Goal: Check status: Check status

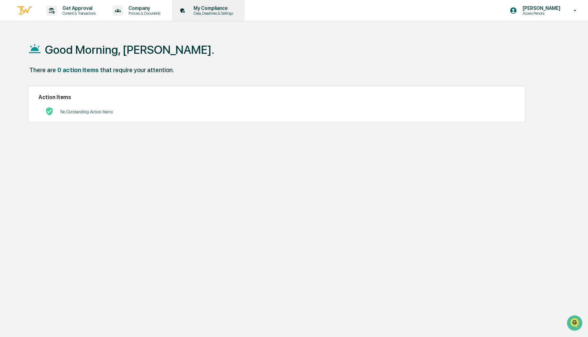
click at [184, 12] on icon at bounding box center [182, 10] width 11 height 11
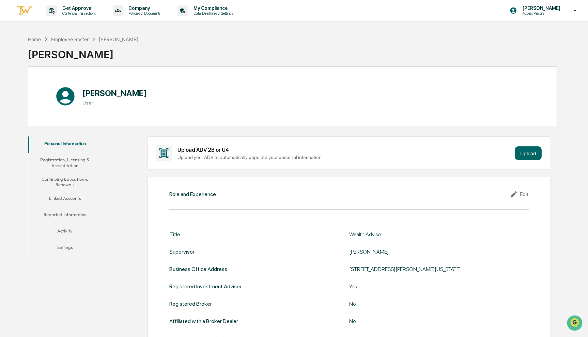
click at [72, 162] on button "Registration, Licensing & Accreditation" at bounding box center [65, 162] width 74 height 19
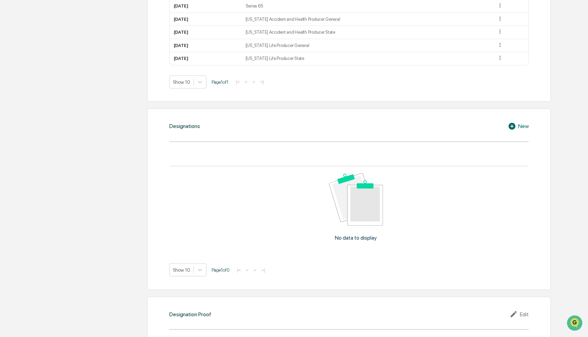
scroll to position [437, 0]
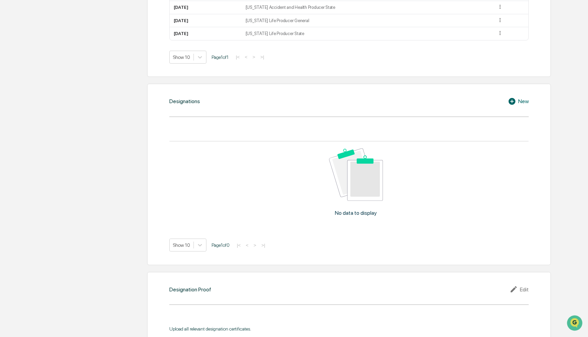
click at [518, 102] on div "New" at bounding box center [518, 101] width 21 height 8
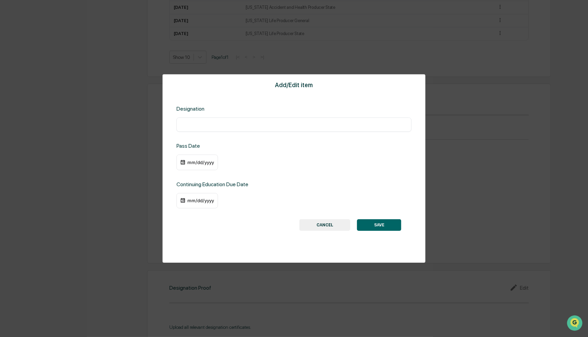
click at [255, 128] on input "text" at bounding box center [293, 124] width 225 height 7
type input "**********"
click at [196, 162] on div "mm/dd/yyyy" at bounding box center [200, 162] width 27 height 5
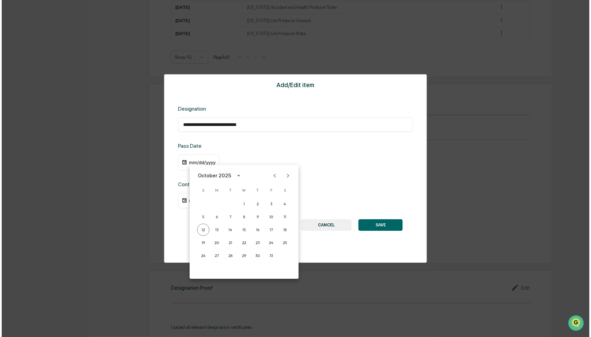
scroll to position [438, 0]
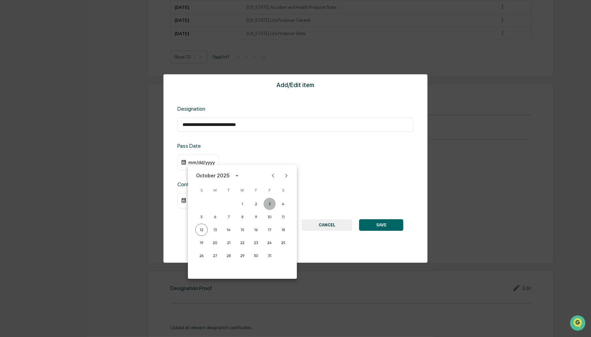
click at [269, 203] on button "3" at bounding box center [270, 204] width 12 height 12
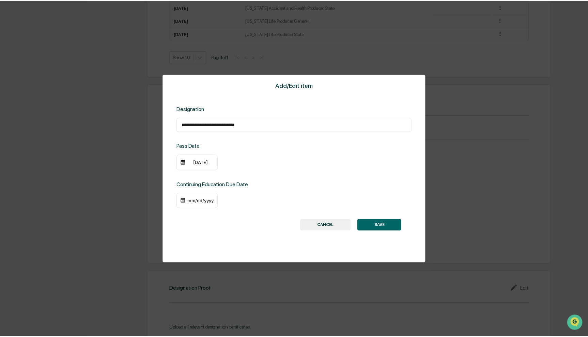
scroll to position [437, 0]
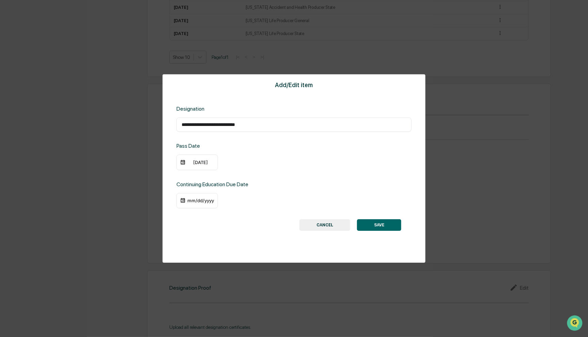
click at [205, 197] on div "mm/dd/yyyy" at bounding box center [197, 201] width 42 height 16
click at [203, 201] on div "mm/dd/yyyy" at bounding box center [200, 200] width 27 height 5
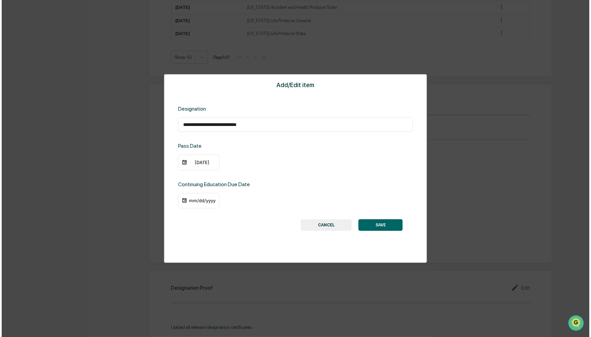
scroll to position [438, 0]
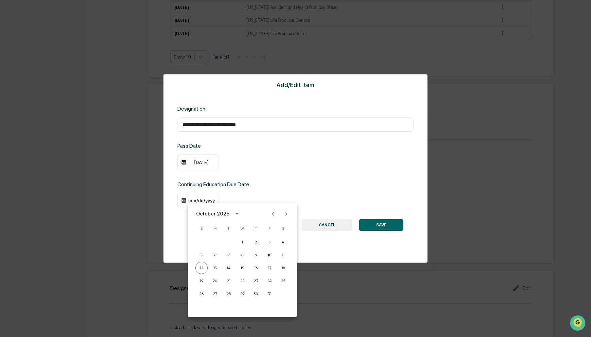
click at [190, 200] on div at bounding box center [295, 168] width 591 height 337
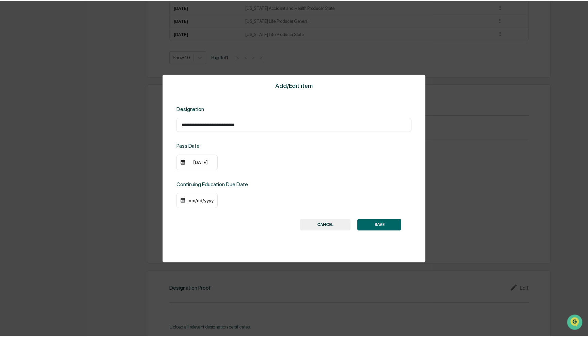
scroll to position [437, 0]
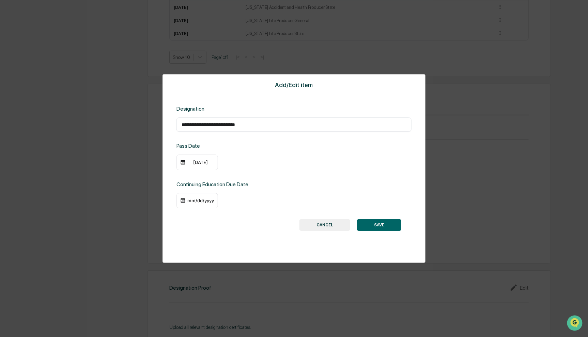
click at [193, 201] on div "mm/dd/yyyy" at bounding box center [200, 200] width 27 height 5
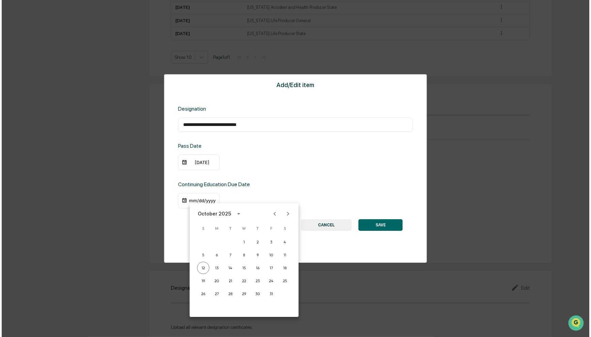
scroll to position [438, 0]
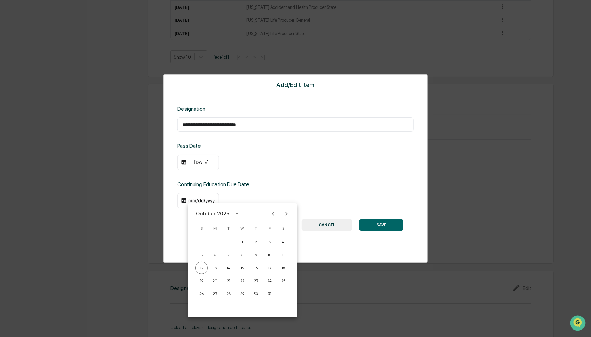
click at [216, 215] on div "October 2025" at bounding box center [212, 213] width 33 height 7
click at [274, 284] on button "2028" at bounding box center [278, 286] width 25 height 12
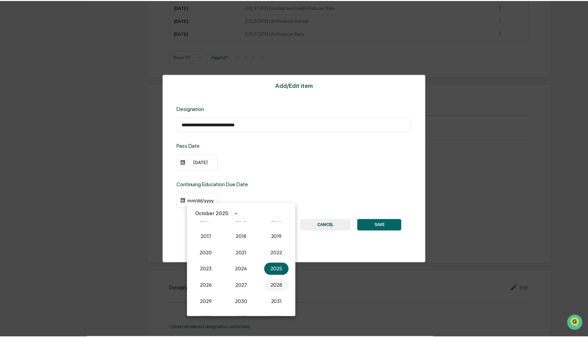
scroll to position [437, 0]
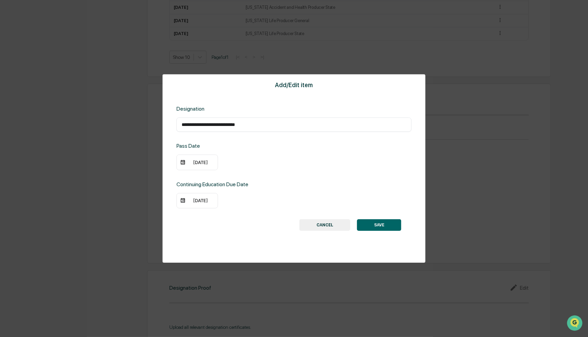
click at [199, 201] on div "10/12/2028" at bounding box center [200, 200] width 27 height 5
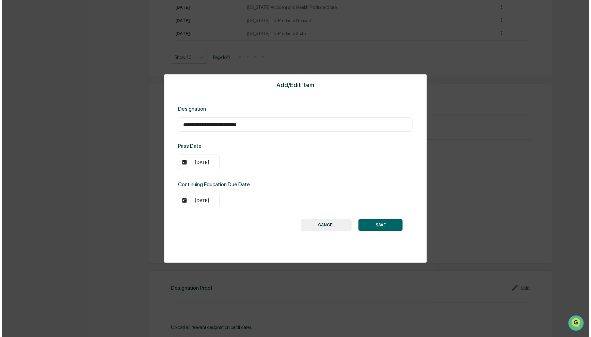
scroll to position [438, 0]
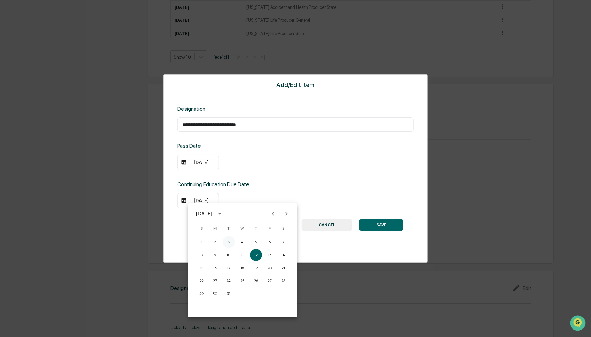
click at [227, 241] on button "3" at bounding box center [229, 242] width 12 height 12
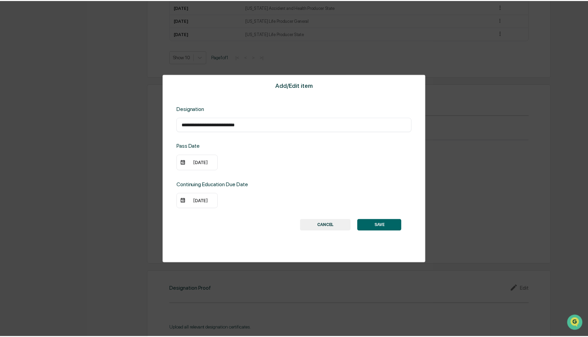
scroll to position [437, 0]
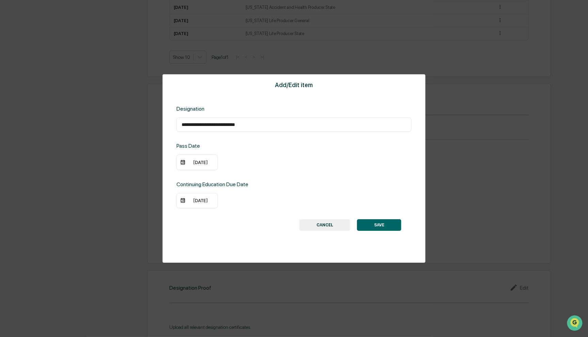
click at [387, 225] on button "SAVE" at bounding box center [379, 225] width 44 height 12
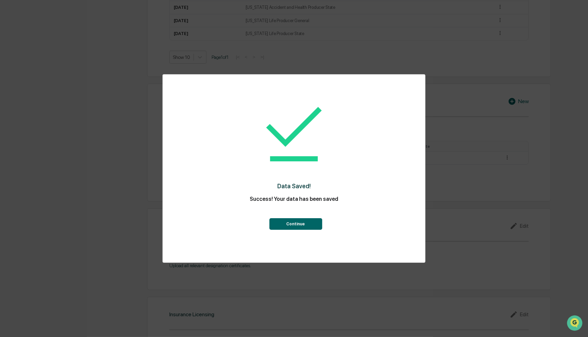
click at [310, 226] on button "Continue" at bounding box center [295, 224] width 53 height 12
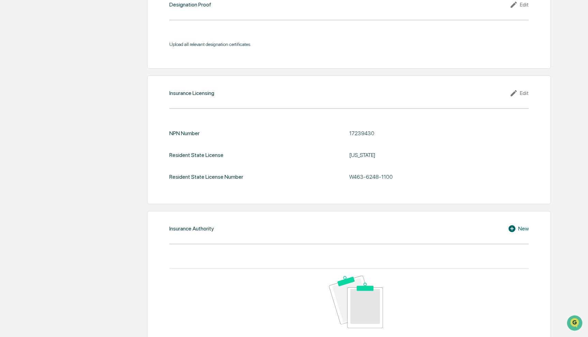
scroll to position [659, 0]
click at [525, 93] on div "Edit" at bounding box center [518, 93] width 19 height 8
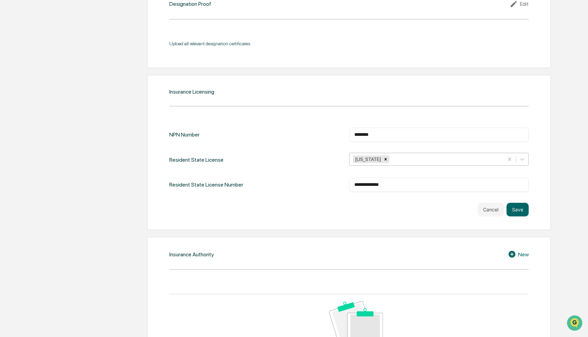
click at [466, 162] on div "Illinois" at bounding box center [426, 159] width 154 height 11
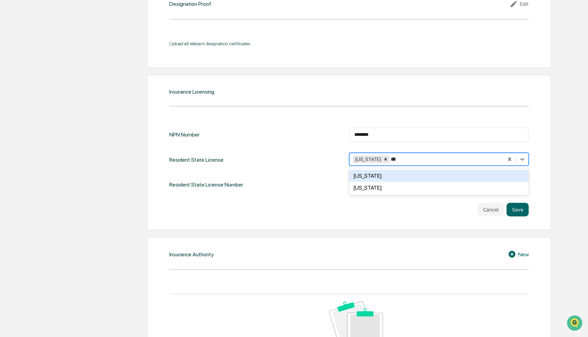
type input "****"
click at [449, 174] on div "Virginia" at bounding box center [438, 176] width 179 height 12
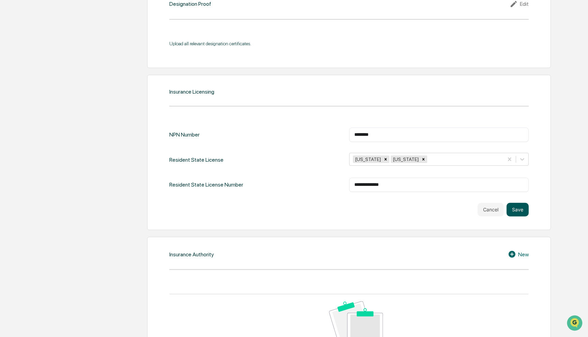
click at [519, 208] on button "Save" at bounding box center [517, 210] width 22 height 14
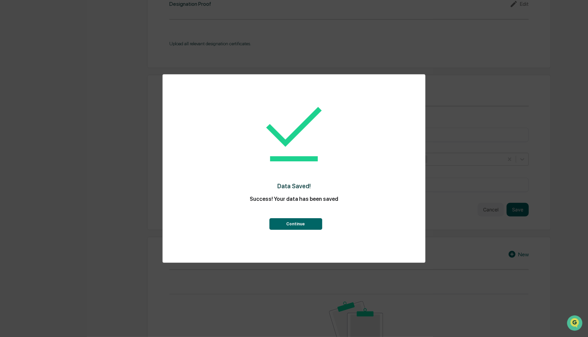
click at [305, 231] on div "Data Saved! Success! Your data has been saved Continue" at bounding box center [293, 161] width 235 height 160
click at [304, 222] on button "Continue" at bounding box center [295, 224] width 53 height 12
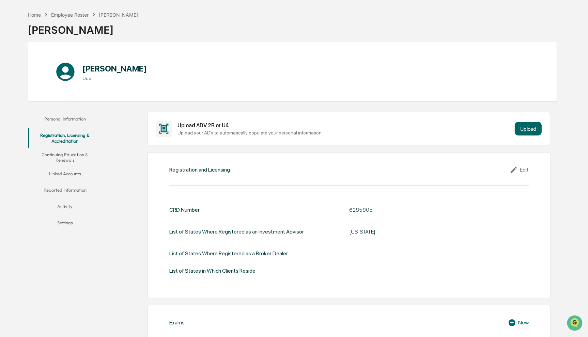
scroll to position [0, 0]
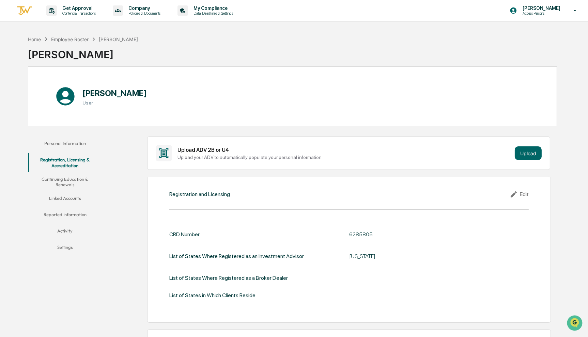
click at [68, 179] on button "Continuing Education & Renewals" at bounding box center [65, 181] width 74 height 19
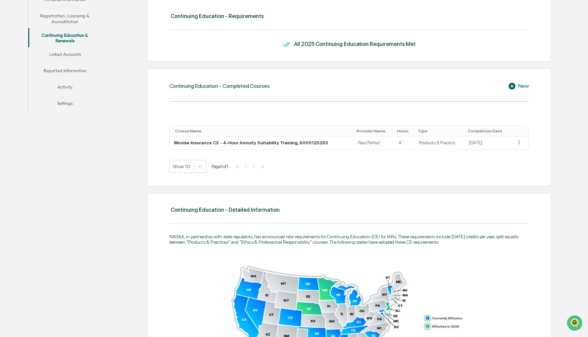
scroll to position [144, 0]
click at [523, 86] on div "New" at bounding box center [518, 86] width 21 height 8
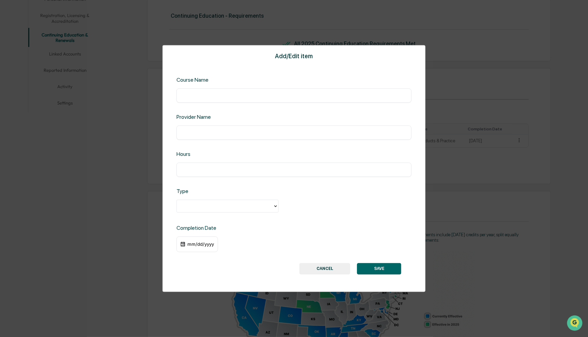
click at [333, 271] on button "CANCEL" at bounding box center [324, 269] width 51 height 12
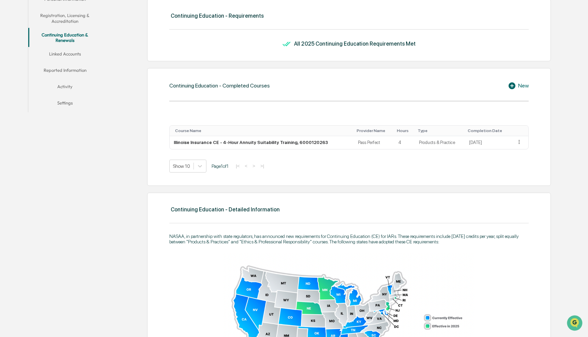
click at [70, 52] on button "Linked Accounts" at bounding box center [65, 55] width 74 height 16
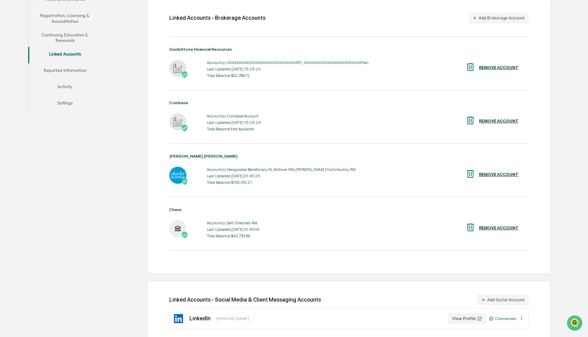
scroll to position [156, 0]
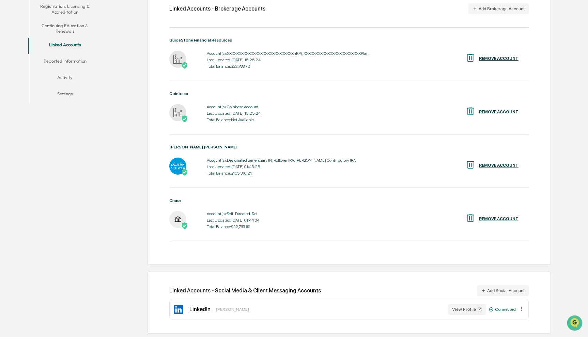
click at [62, 58] on button "Reported Information" at bounding box center [65, 62] width 74 height 16
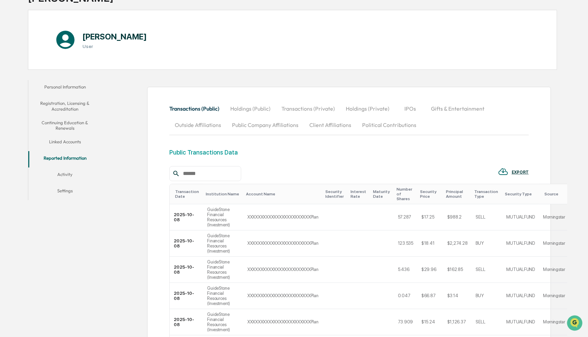
scroll to position [55, 0]
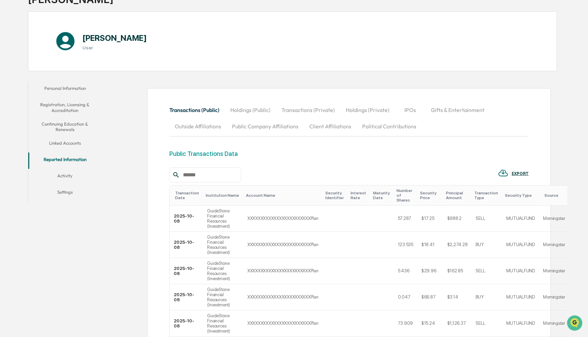
click at [208, 125] on button "Outside Affiliations" at bounding box center [197, 126] width 57 height 16
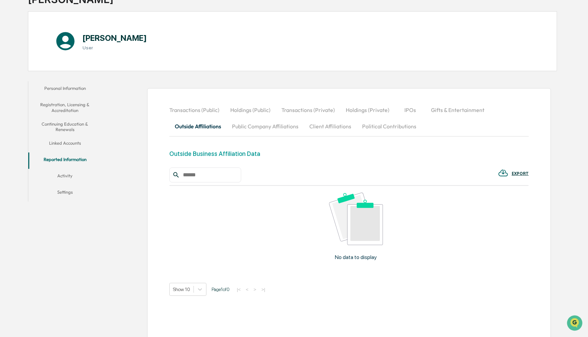
click at [64, 176] on button "Activity" at bounding box center [65, 177] width 74 height 16
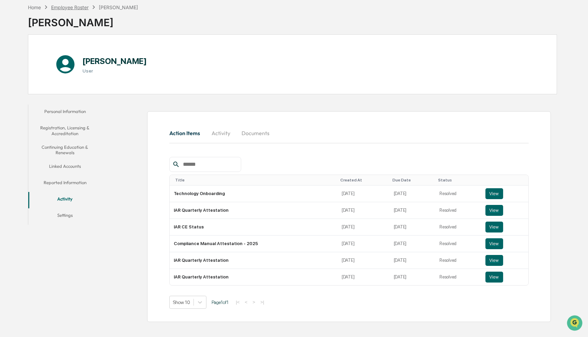
click at [69, 6] on div "Employee Roster" at bounding box center [69, 7] width 37 height 6
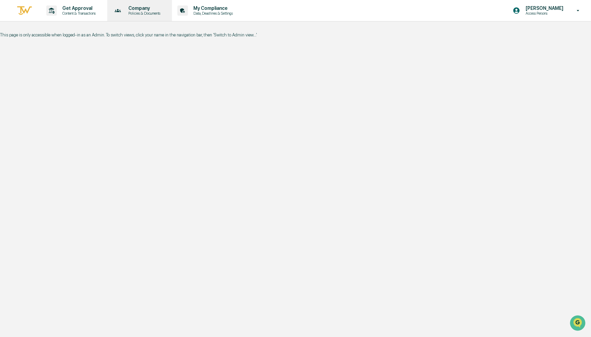
click at [155, 11] on p "Policies & Documents" at bounding box center [143, 13] width 41 height 5
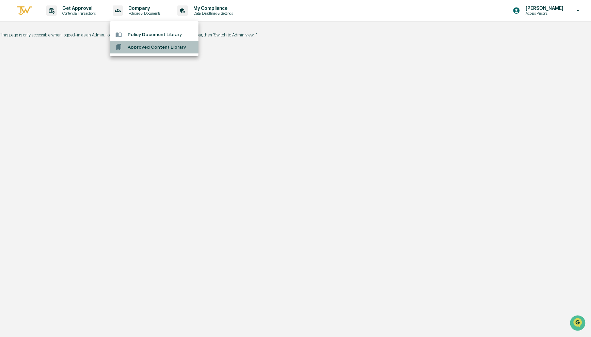
click at [158, 48] on li "Approved Content Library" at bounding box center [154, 47] width 89 height 13
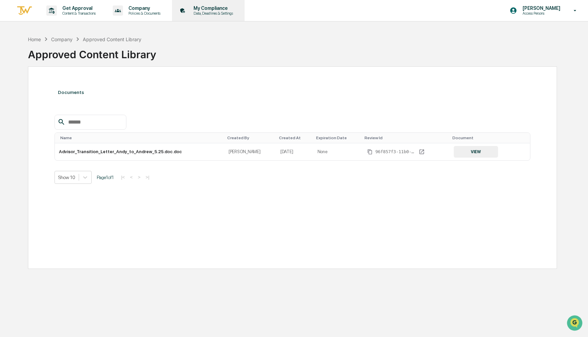
click at [212, 11] on p "My Compliance" at bounding box center [212, 7] width 48 height 5
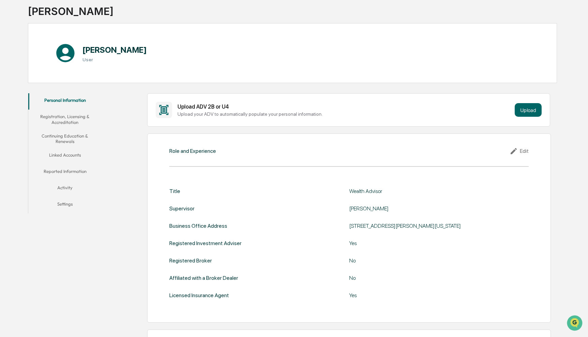
scroll to position [44, 0]
click at [529, 109] on button "Upload" at bounding box center [527, 109] width 27 height 14
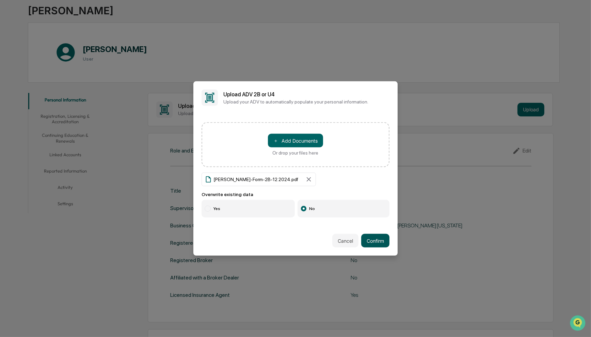
click at [367, 237] on button "Confirm" at bounding box center [375, 241] width 28 height 14
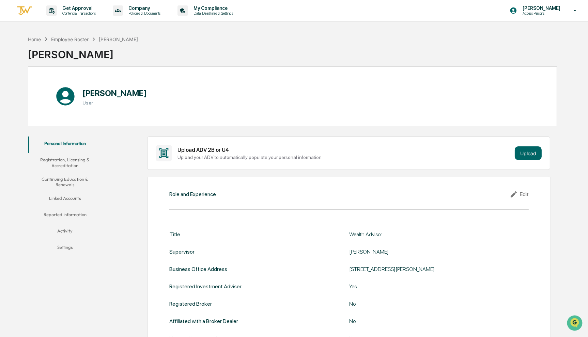
click at [74, 159] on button "Registration, Licensing & Accreditation" at bounding box center [65, 162] width 74 height 19
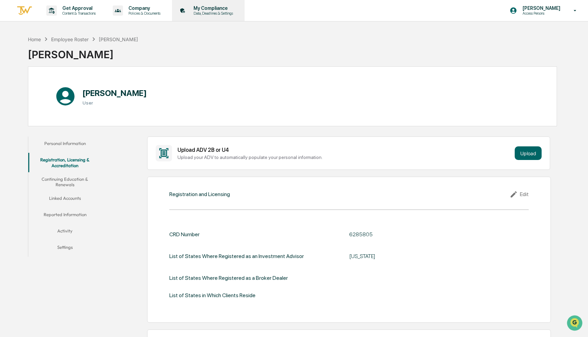
click at [215, 8] on p "My Compliance" at bounding box center [212, 7] width 48 height 5
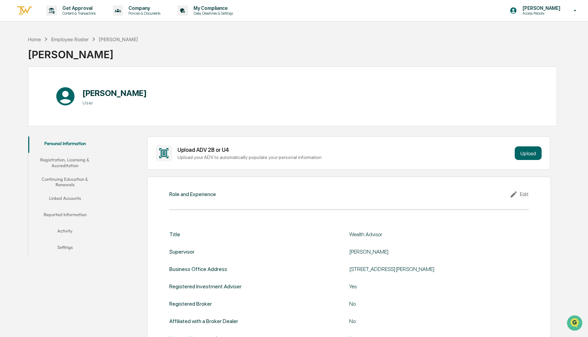
click at [67, 181] on button "Continuing Education & Renewals" at bounding box center [65, 181] width 74 height 19
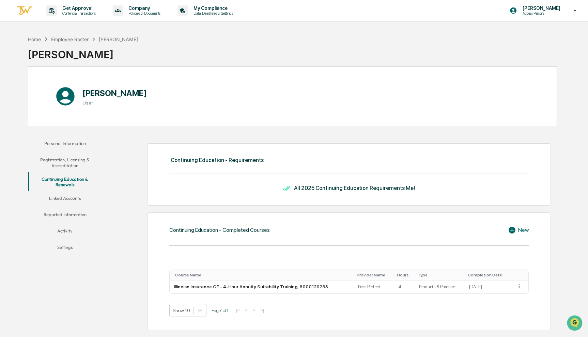
click at [67, 164] on button "Registration, Licensing & Accreditation" at bounding box center [65, 162] width 74 height 19
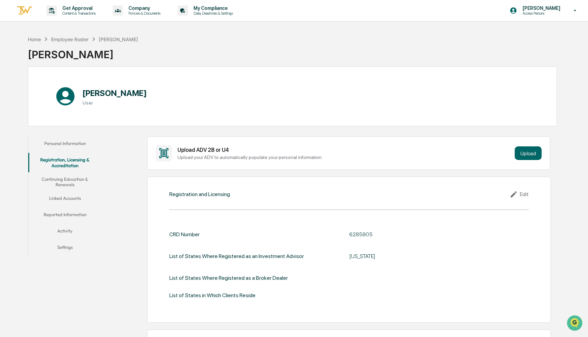
click at [76, 179] on button "Continuing Education & Renewals" at bounding box center [65, 181] width 74 height 19
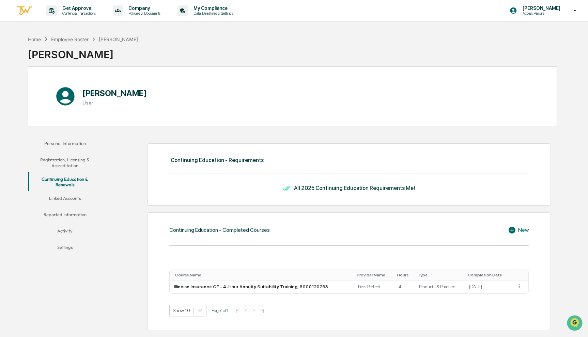
click at [68, 200] on button "Linked Accounts" at bounding box center [65, 199] width 74 height 16
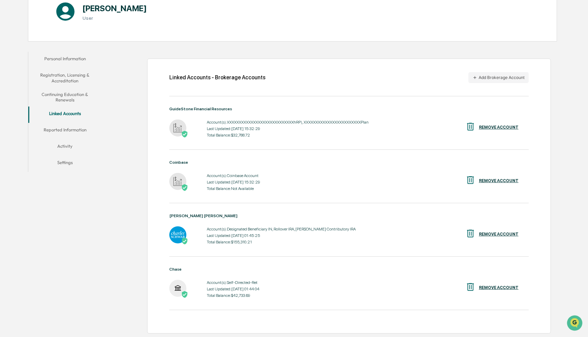
scroll to position [85, 0]
click at [60, 127] on button "Reported Information" at bounding box center [65, 131] width 74 height 16
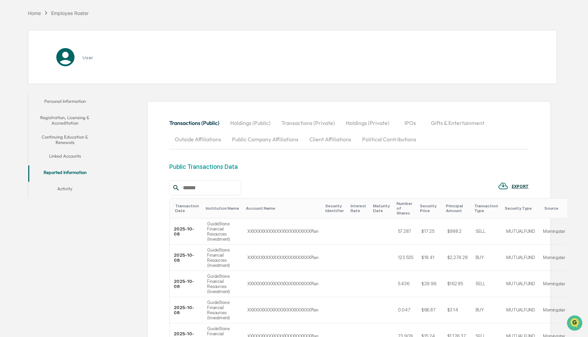
scroll to position [85, 0]
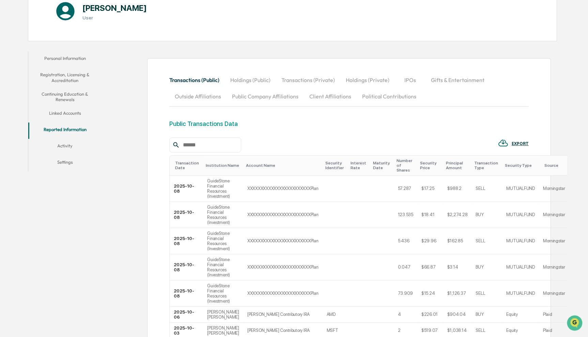
click at [211, 96] on button "Outside Affiliations" at bounding box center [197, 96] width 57 height 16
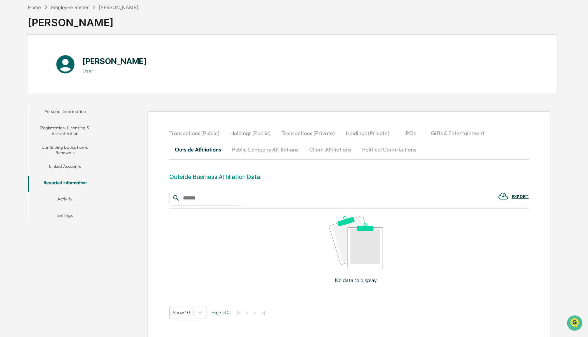
scroll to position [66, 0]
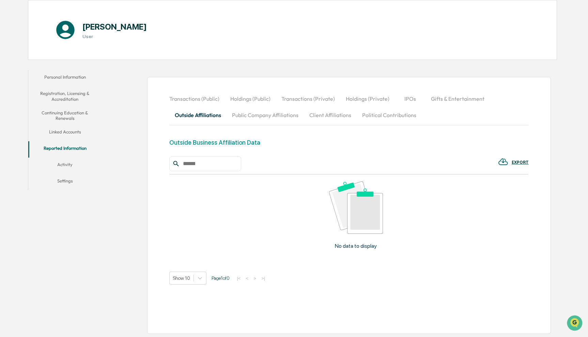
click at [75, 164] on button "Activity" at bounding box center [65, 166] width 74 height 16
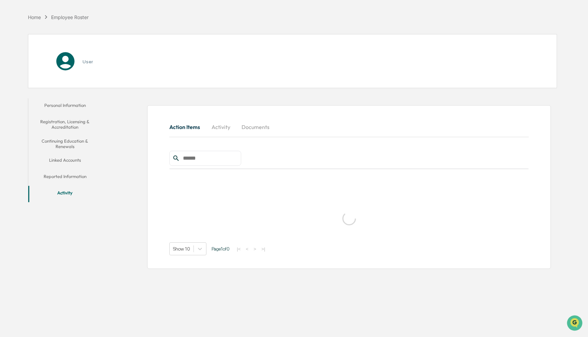
scroll to position [32, 0]
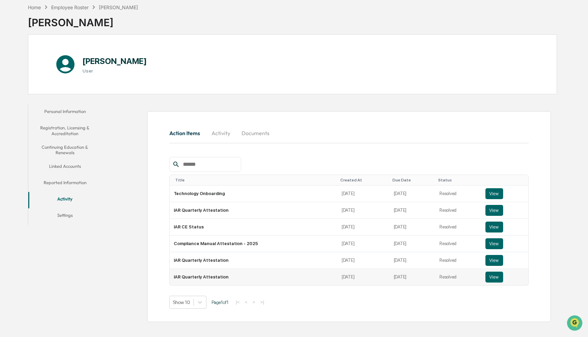
click at [212, 279] on td "IAR Quarterly Attestation" at bounding box center [254, 277] width 168 height 16
click at [489, 276] on button "View" at bounding box center [494, 277] width 18 height 11
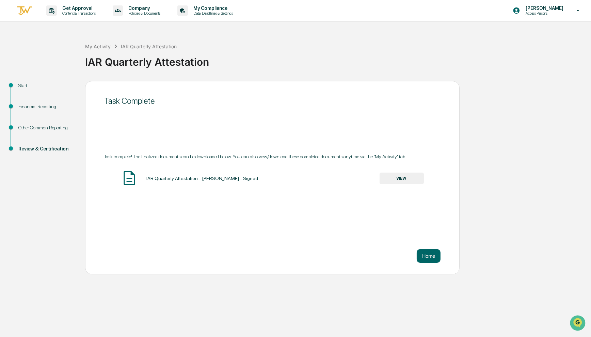
click at [21, 88] on div "Start" at bounding box center [46, 85] width 56 height 7
click at [28, 107] on div "Financial Reporting" at bounding box center [46, 106] width 56 height 7
click at [221, 180] on div "IAR Quarterly Attestation - [PERSON_NAME] - Signed" at bounding box center [202, 178] width 112 height 5
click at [404, 180] on button "VIEW" at bounding box center [402, 179] width 44 height 12
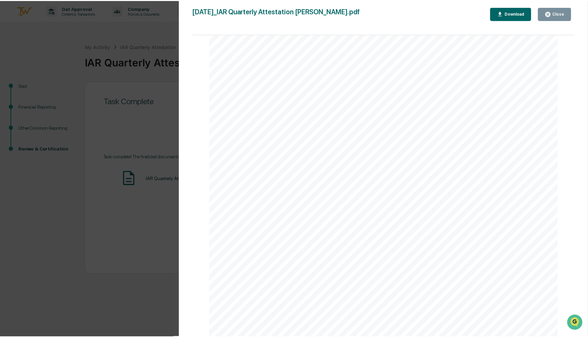
scroll to position [6339, 0]
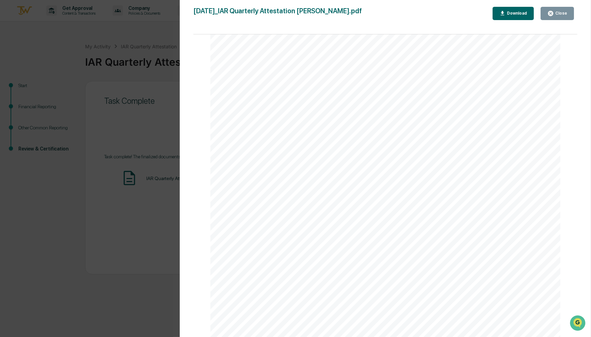
click at [84, 217] on div "Version History [DATE] 01:55 PM [PERSON_NAME] [DATE]_IAR Quarterly Attestation …" at bounding box center [295, 168] width 591 height 337
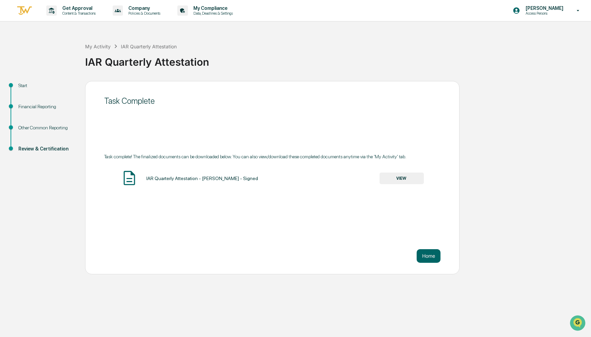
click at [53, 126] on div "Other Common Reporting" at bounding box center [46, 127] width 56 height 7
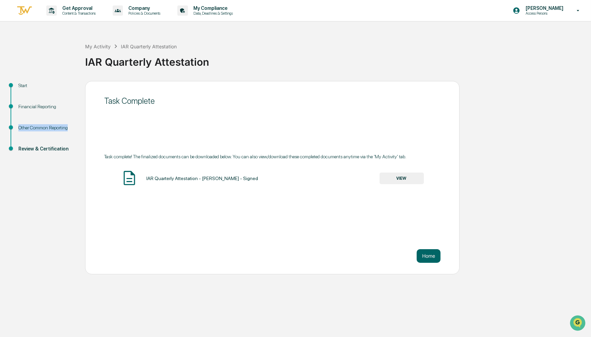
click at [53, 126] on div "Other Common Reporting" at bounding box center [46, 127] width 56 height 7
click at [45, 105] on div "Financial Reporting" at bounding box center [46, 106] width 56 height 7
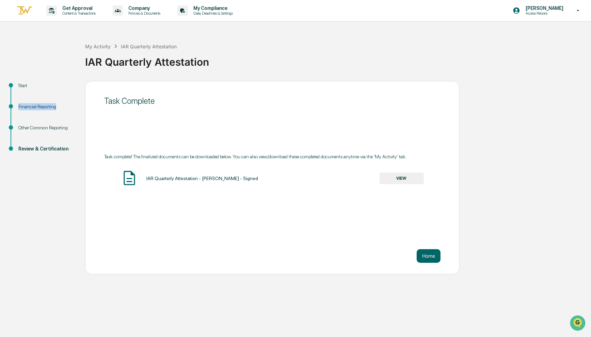
click at [45, 105] on div "Financial Reporting" at bounding box center [46, 106] width 56 height 7
click at [19, 83] on div "Start" at bounding box center [46, 85] width 56 height 7
drag, startPoint x: 19, startPoint y: 83, endPoint x: 17, endPoint y: 80, distance: 4.0
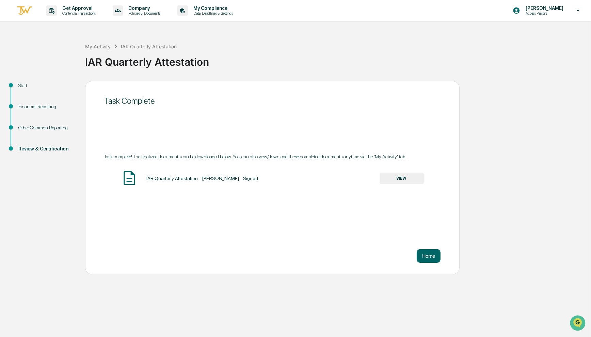
click at [17, 80] on div "My Activity IAR Quarterly Attestation IAR Quarterly Attestation Start Financial…" at bounding box center [295, 153] width 591 height 242
click at [336, 48] on div "My Activity IAR Quarterly Attestation IAR Quarterly Attestation" at bounding box center [336, 57] width 503 height 28
click at [212, 11] on p "Data, Deadlines & Settings" at bounding box center [212, 13] width 48 height 5
